Goal: Information Seeking & Learning: Learn about a topic

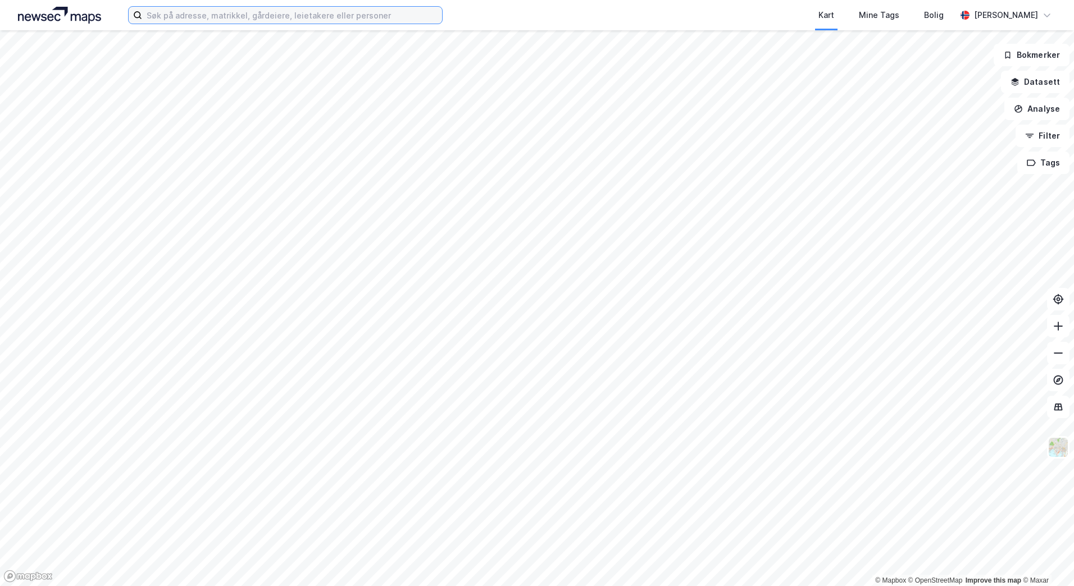
click at [269, 14] on input at bounding box center [292, 15] width 300 height 17
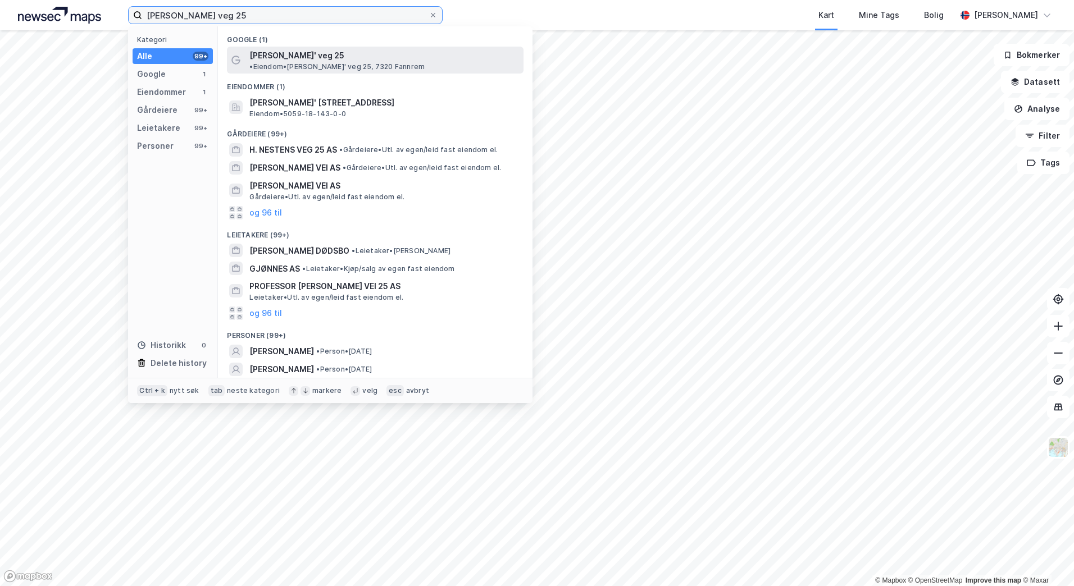
type input "[PERSON_NAME] veg 25"
click at [310, 56] on span "[PERSON_NAME]' veg 25" at bounding box center [296, 55] width 95 height 13
